Goal: Transaction & Acquisition: Purchase product/service

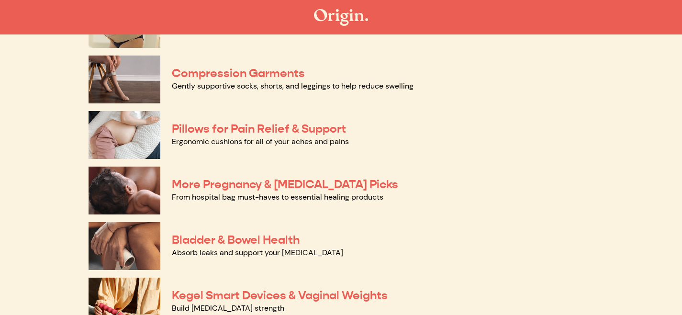
scroll to position [112, 0]
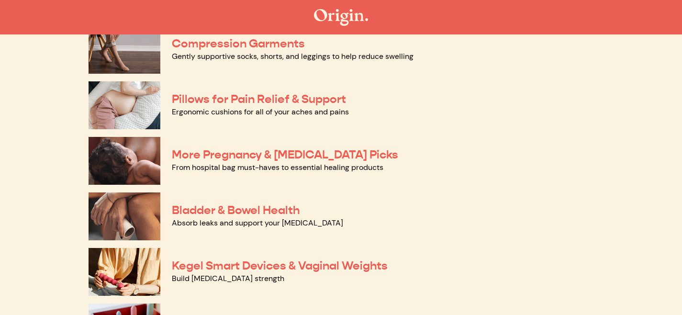
scroll to position [167, 0]
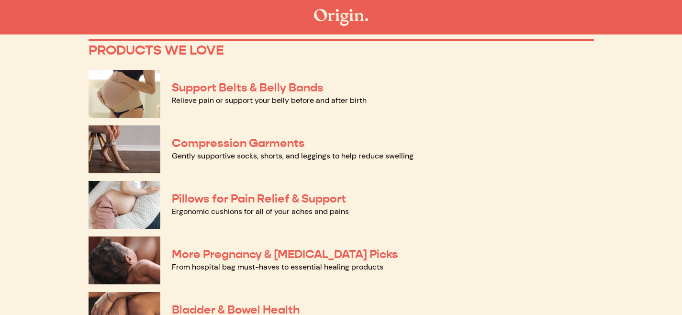
scroll to position [60, 0]
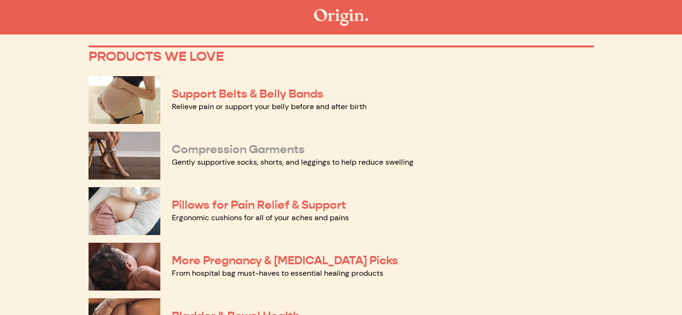
click at [255, 146] on link "Compression Garments" at bounding box center [238, 149] width 133 height 14
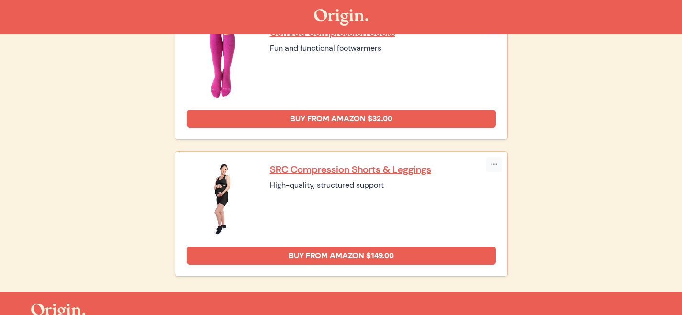
scroll to position [411, 0]
